Goal: Transaction & Acquisition: Book appointment/travel/reservation

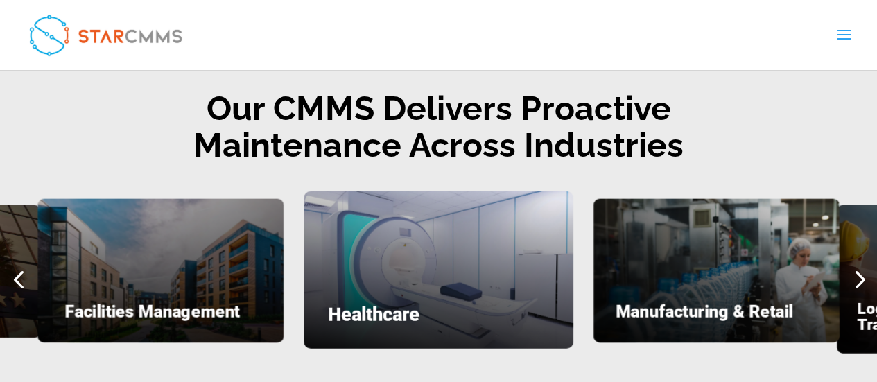
scroll to position [1748, 0]
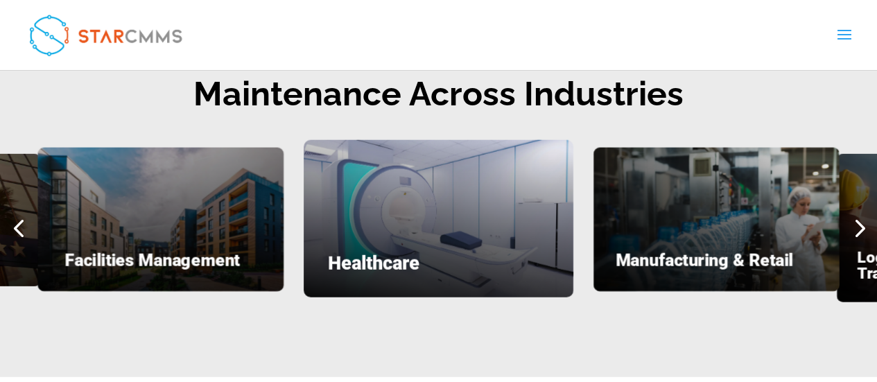
click at [409, 184] on div "Healthcare" at bounding box center [438, 218] width 269 height 157
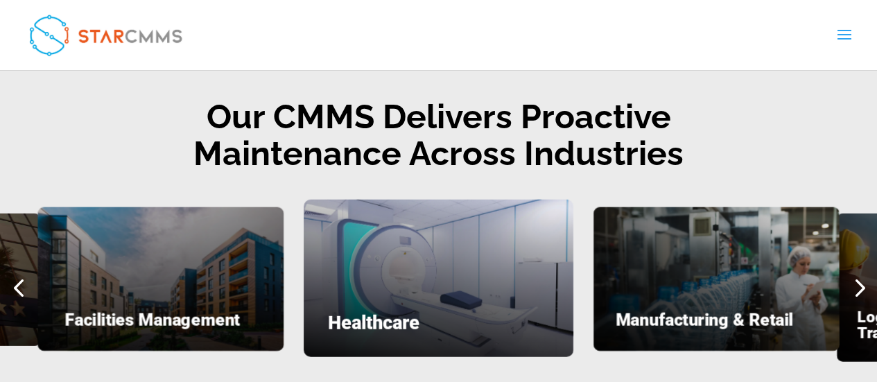
scroll to position [1687, 0]
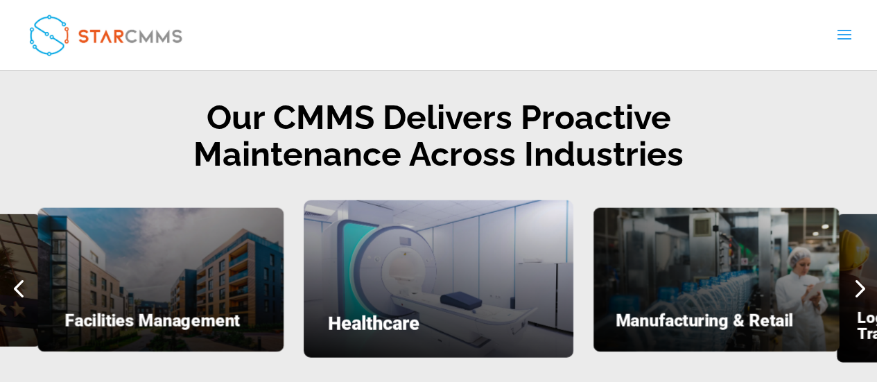
click at [444, 233] on div "Healthcare" at bounding box center [438, 278] width 269 height 157
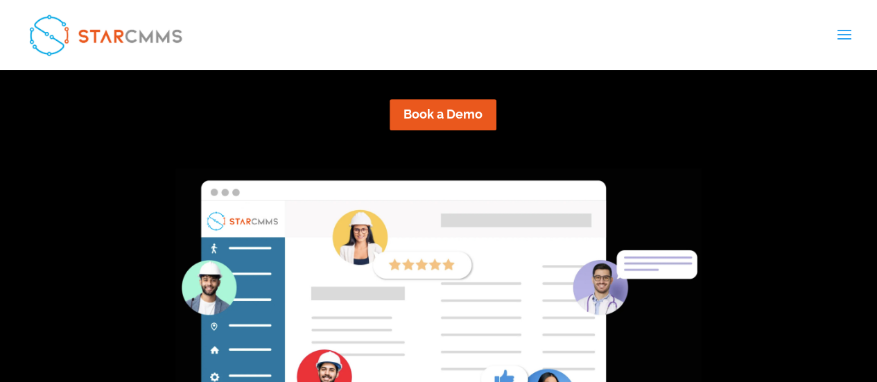
scroll to position [243, 0]
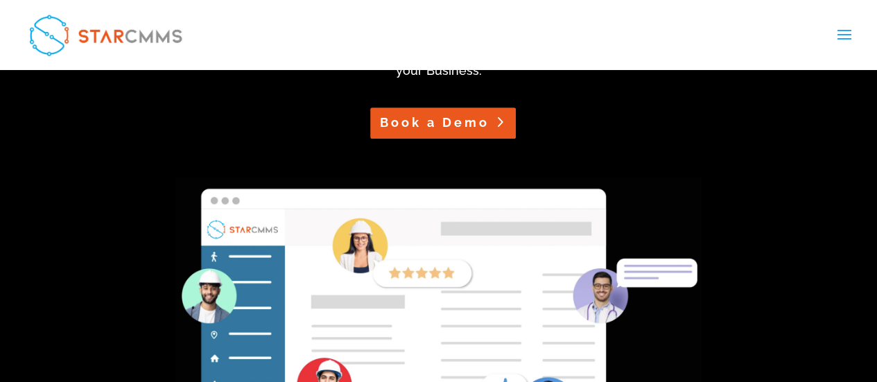
click at [446, 123] on link "Book a Demo" at bounding box center [443, 122] width 146 height 31
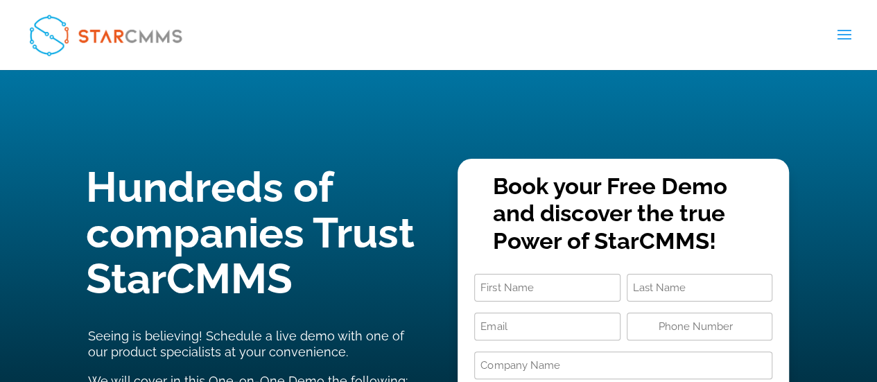
type input "+1"
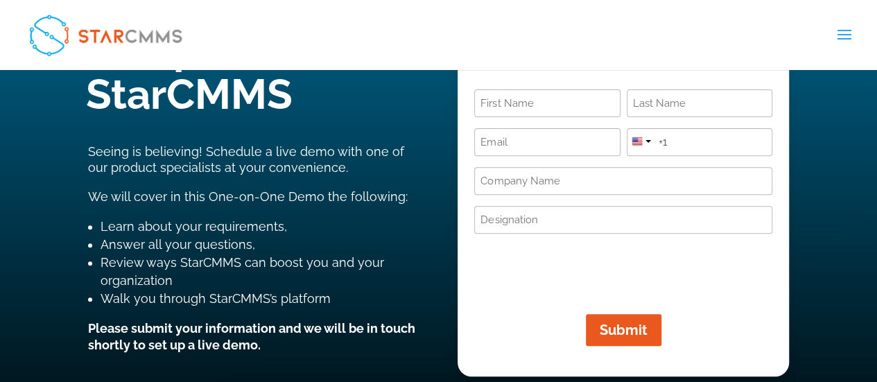
scroll to position [184, 0]
click at [527, 91] on input "First" at bounding box center [547, 103] width 146 height 28
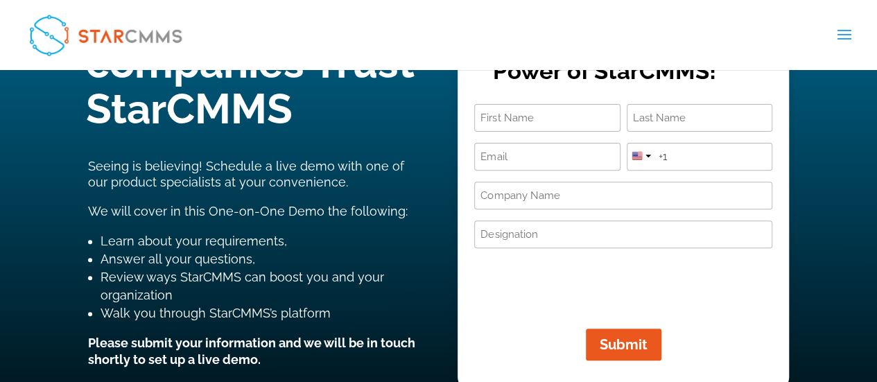
scroll to position [183, 0]
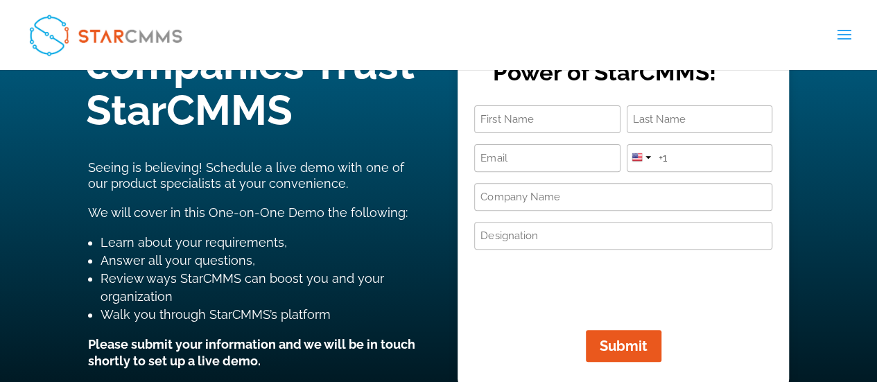
click at [512, 117] on input "First" at bounding box center [547, 119] width 146 height 28
type input "[PERSON_NAME]"
type input "HELMY"
type input "[EMAIL_ADDRESS][DOMAIN_NAME]"
type input "[PHONE_NUMBER]"
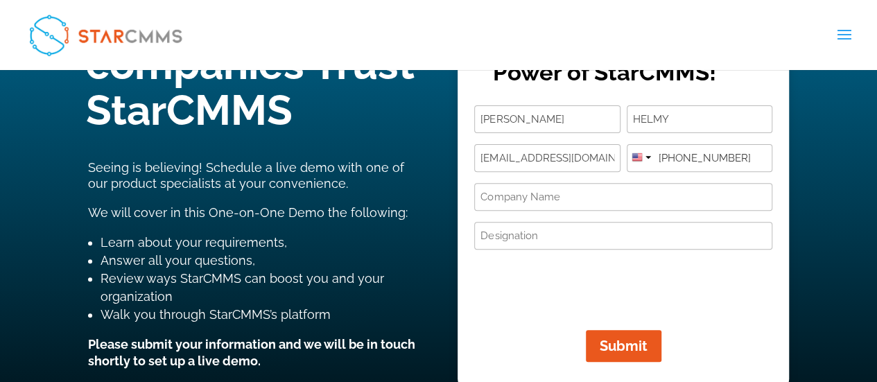
type input "MEDICALTECHNOLOGY"
click at [547, 236] on input "Designation (Required)" at bounding box center [623, 236] width 298 height 28
drag, startPoint x: 482, startPoint y: 157, endPoint x: 619, endPoint y: 155, distance: 137.9
click at [619, 155] on input "[EMAIL_ADDRESS][DOMAIN_NAME]" at bounding box center [547, 158] width 146 height 28
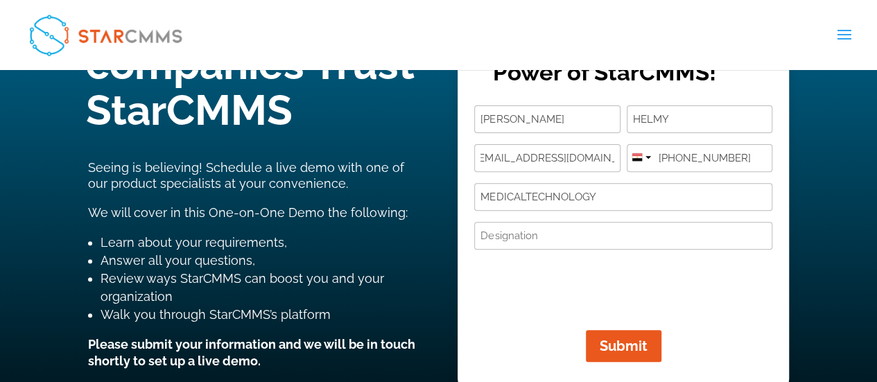
scroll to position [0, 8]
type input "[EMAIL_ADDRESS][DOMAIN_NAME]"
click at [633, 349] on button "Submit" at bounding box center [623, 346] width 102 height 32
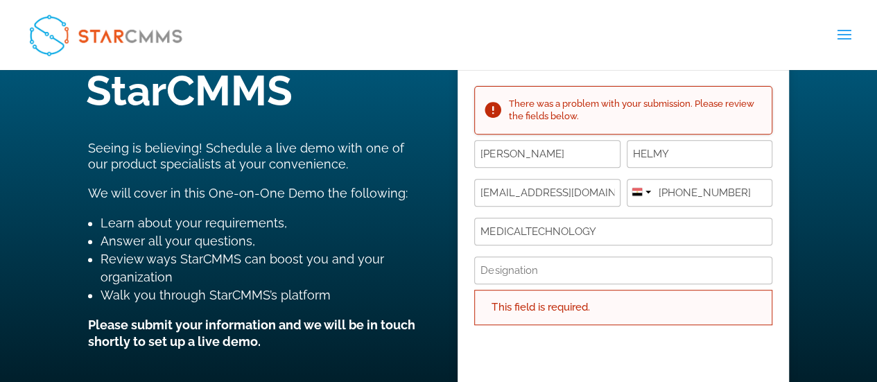
scroll to position [204, 0]
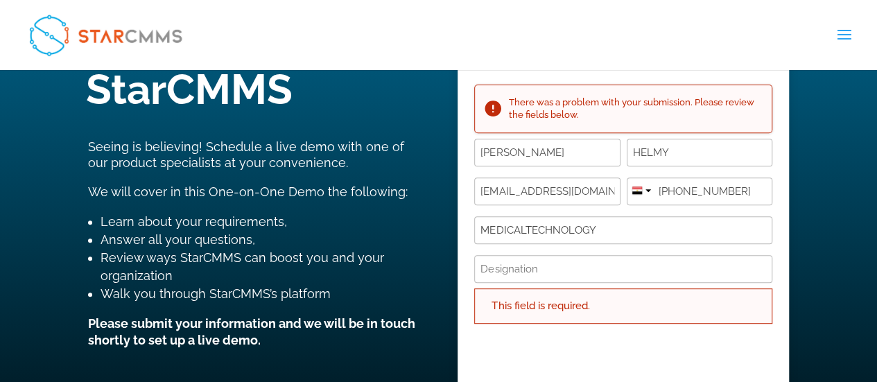
click at [527, 227] on input "MEDICALTECHNOLOGY" at bounding box center [623, 230] width 298 height 28
type input "MEDICAL TECHNOLOGY"
click at [586, 271] on input "Designation (Required)" at bounding box center [623, 269] width 298 height 28
type input "business unit manager"
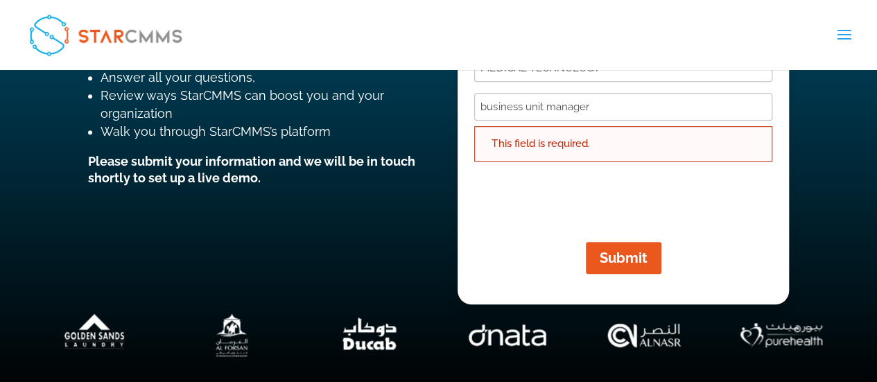
scroll to position [367, 0]
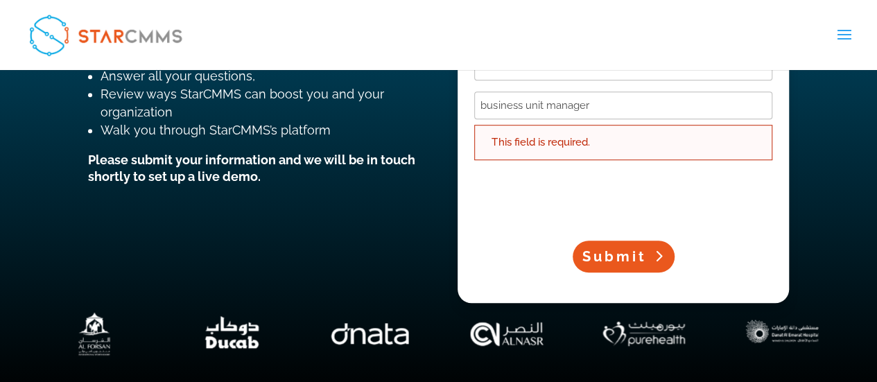
click at [626, 261] on span "Submit" at bounding box center [614, 256] width 64 height 17
